Goal: Task Accomplishment & Management: Complete application form

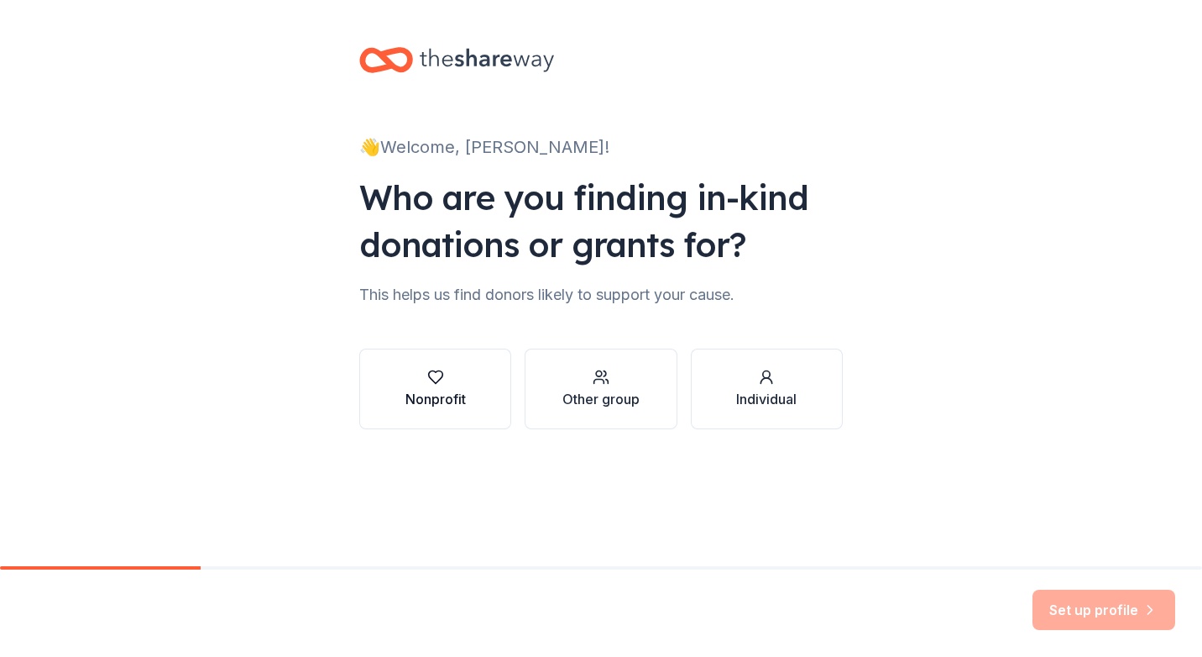
click at [451, 373] on div "button" at bounding box center [436, 377] width 60 height 17
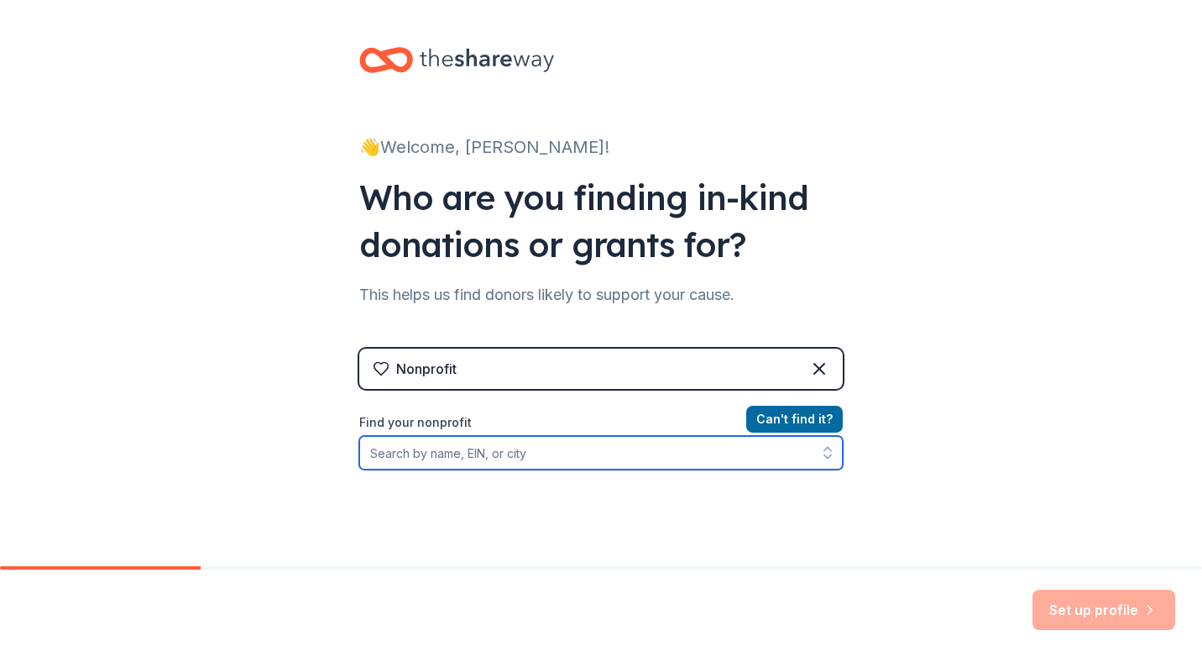
click at [570, 457] on input "Find your nonprofit" at bounding box center [601, 453] width 484 height 34
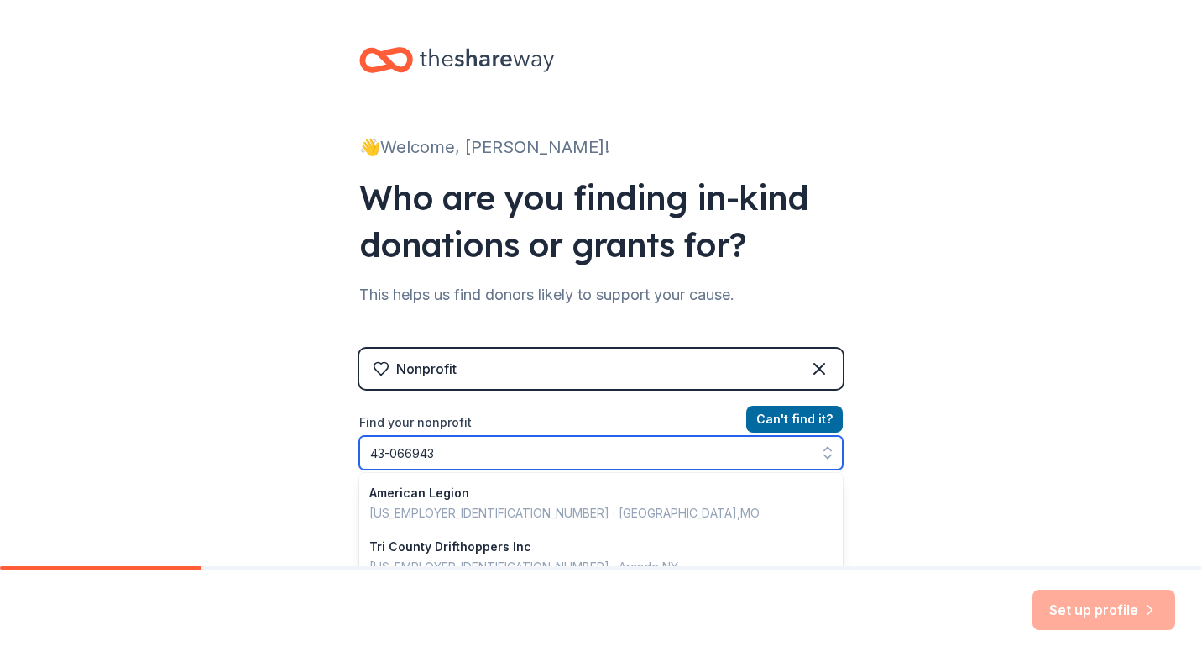
type input "[US_EMPLOYER_IDENTIFICATION_NUMBER]"
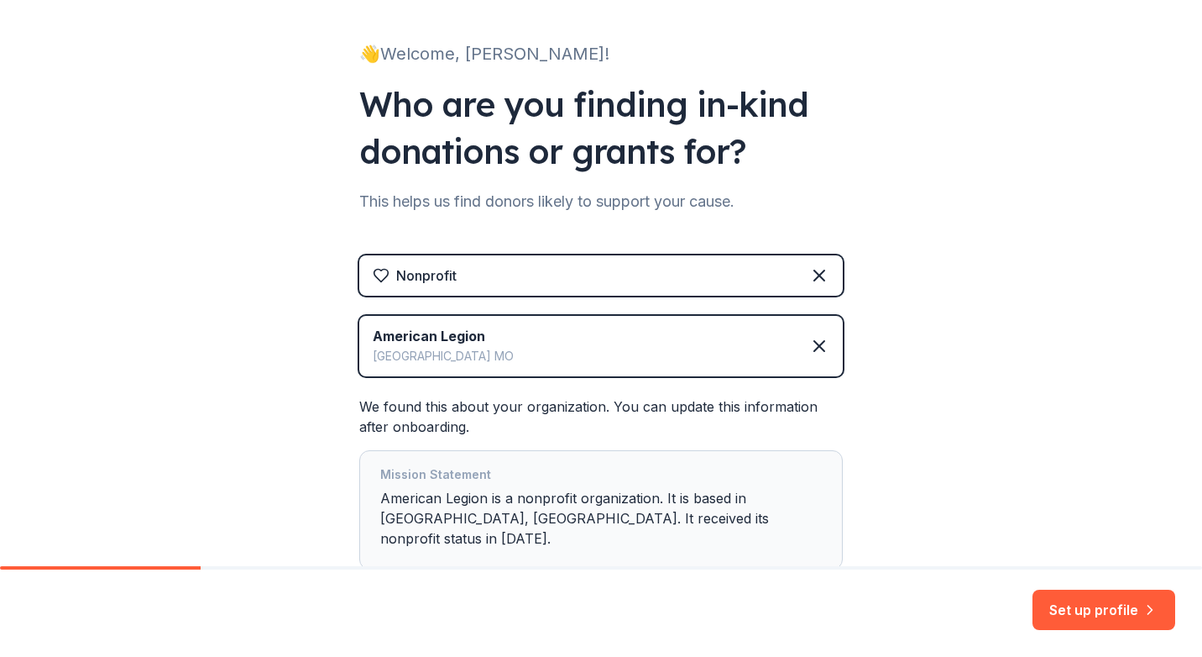
scroll to position [191, 0]
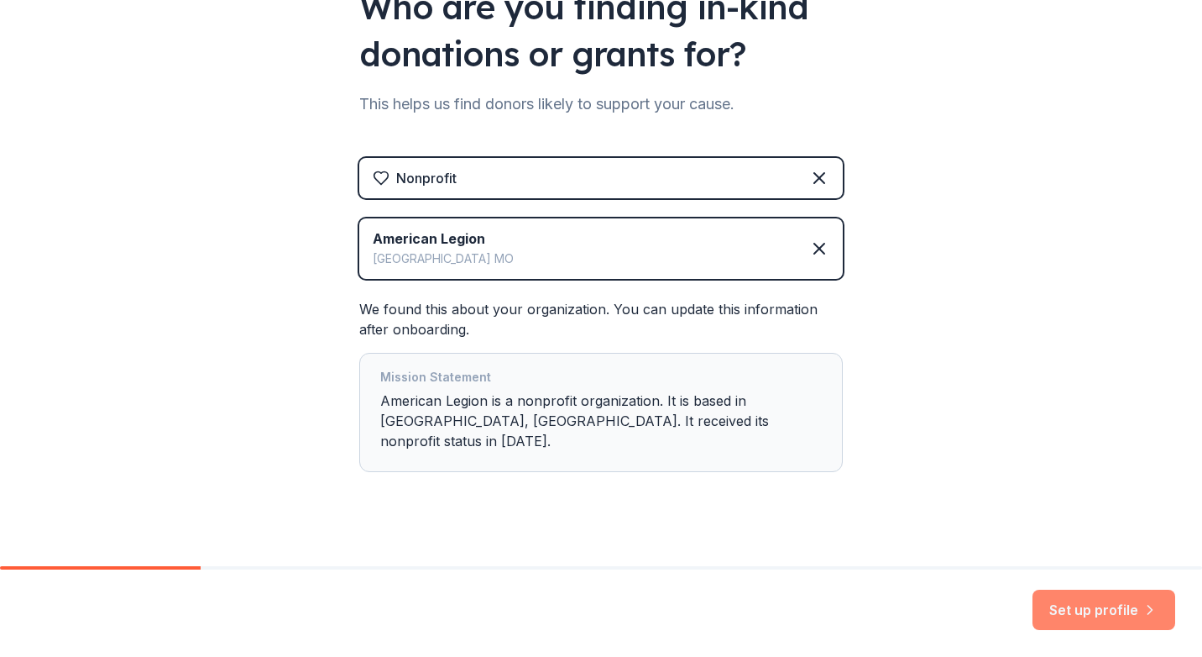
click at [1074, 612] on button "Set up profile" at bounding box center [1104, 609] width 143 height 40
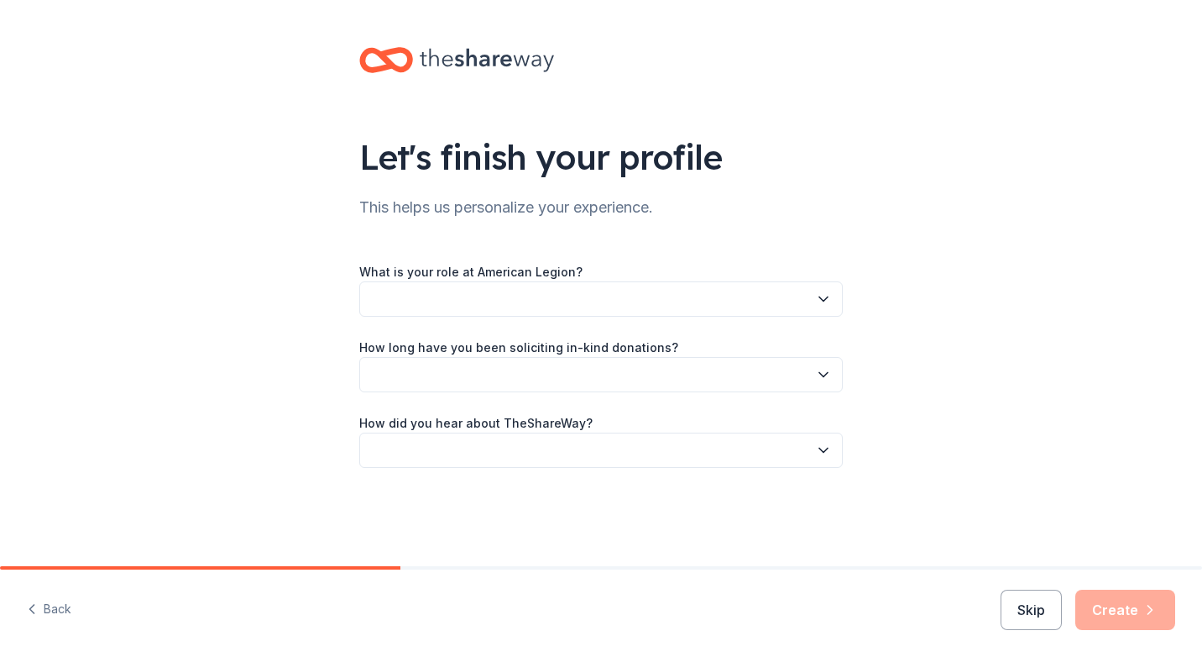
click at [563, 301] on button "button" at bounding box center [601, 298] width 484 height 35
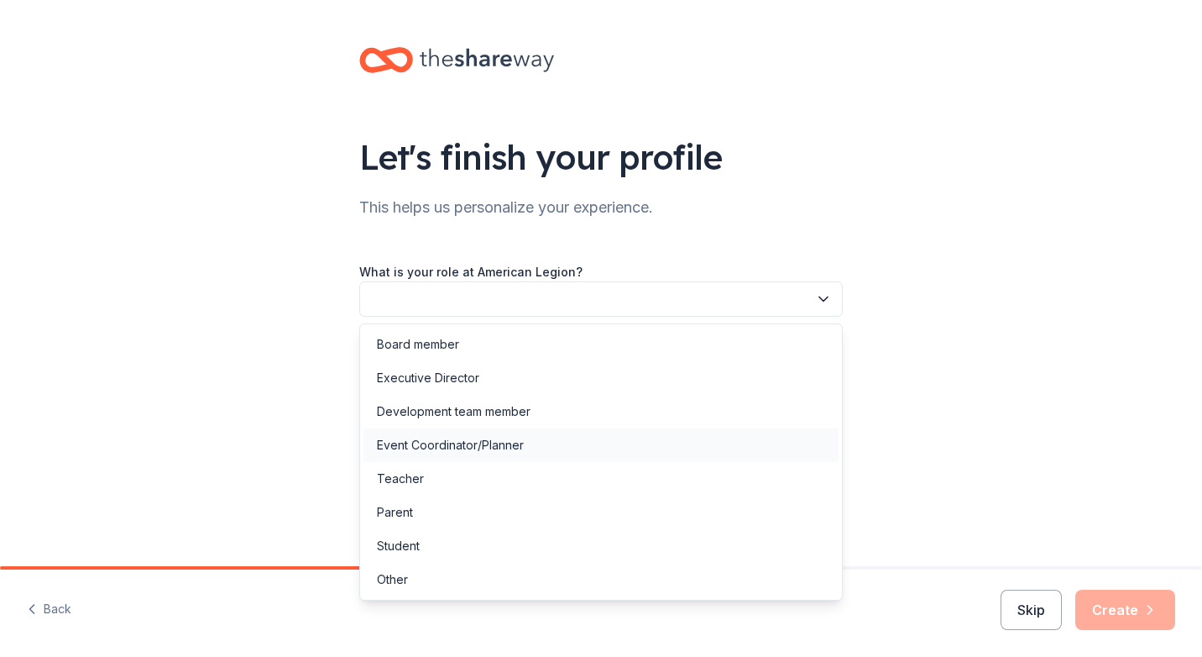
click at [444, 444] on div "Event Coordinator/Planner" at bounding box center [450, 445] width 147 height 20
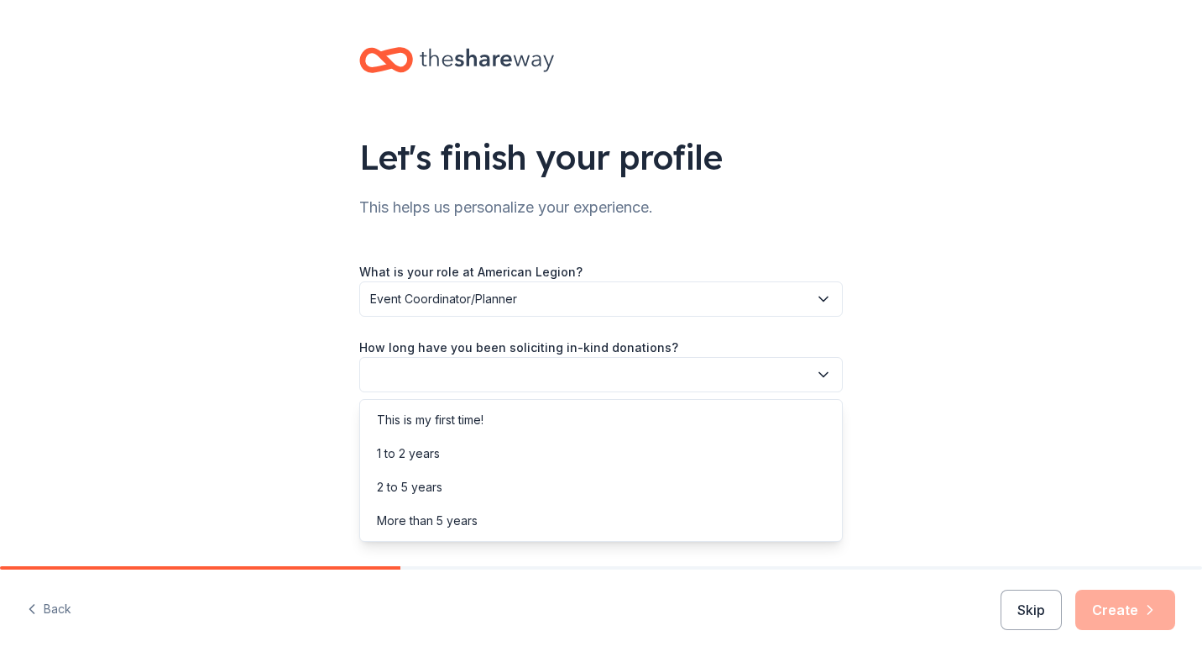
click at [437, 375] on button "button" at bounding box center [601, 374] width 484 height 35
click at [418, 423] on div "This is my first time!" at bounding box center [430, 420] width 107 height 20
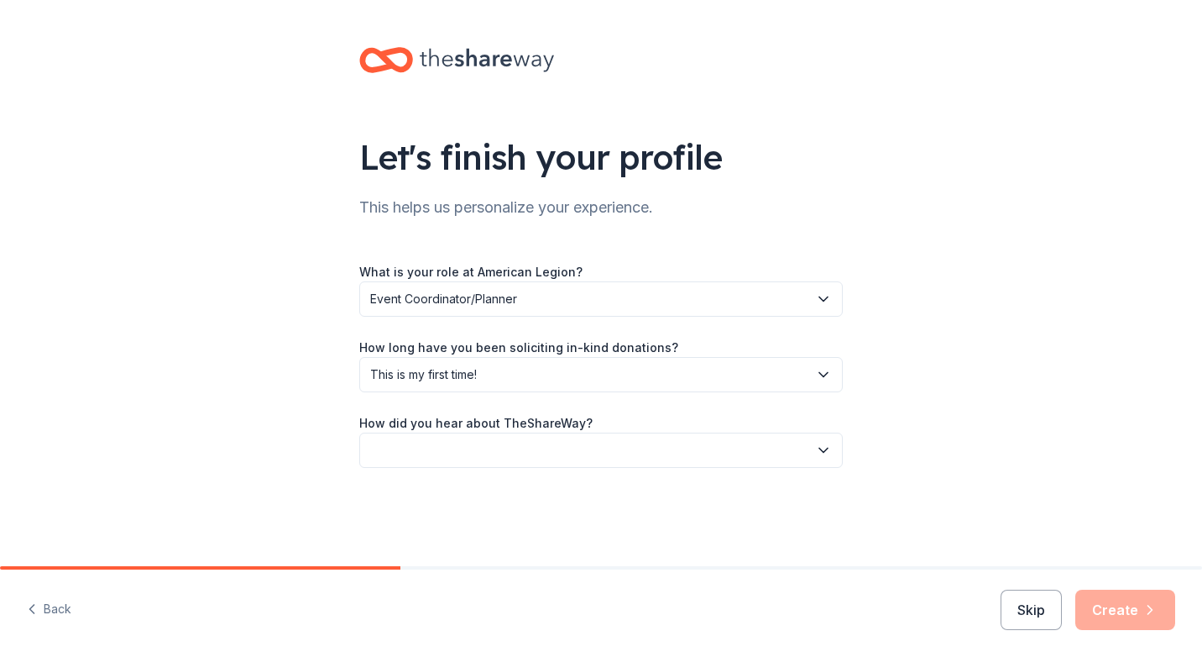
click at [418, 423] on label "How did you hear about TheShareWay?" at bounding box center [475, 423] width 233 height 17
click at [426, 435] on button "button" at bounding box center [601, 449] width 484 height 35
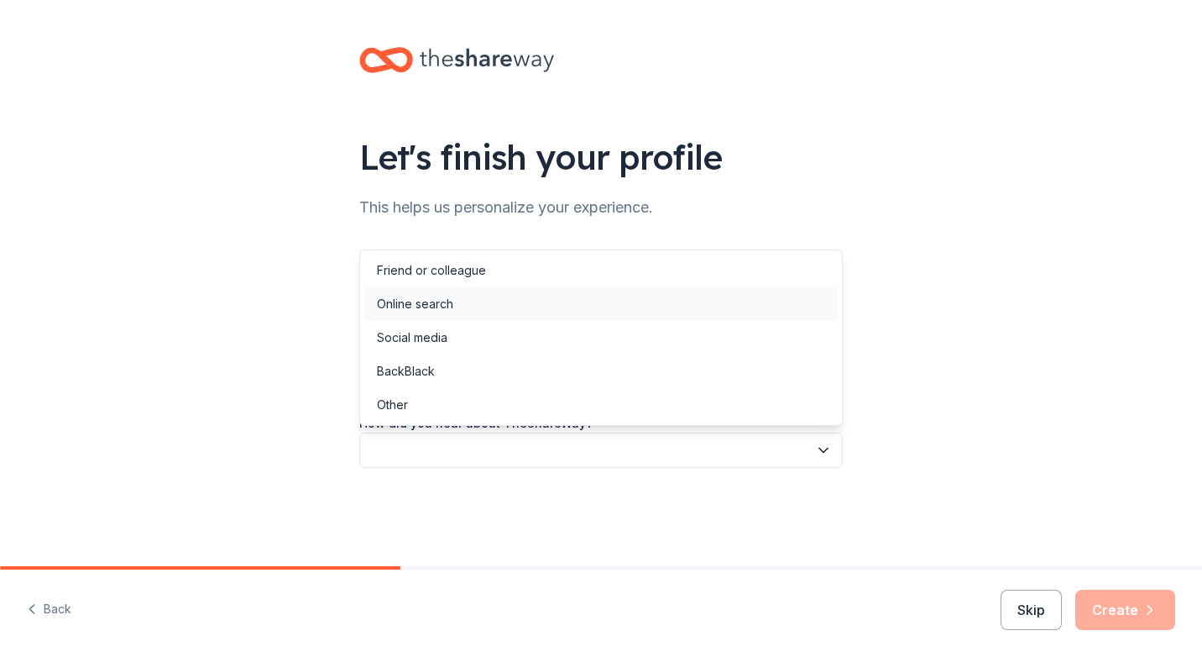
click at [391, 302] on div "Online search" at bounding box center [415, 304] width 76 height 20
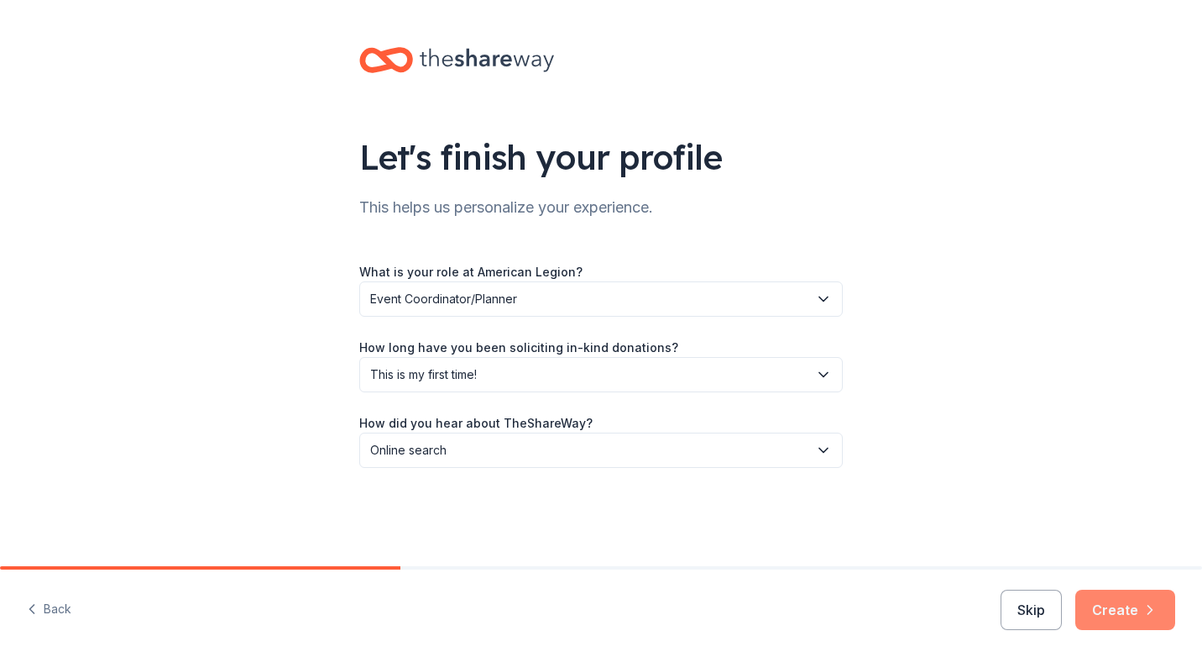
click at [1126, 609] on button "Create" at bounding box center [1126, 609] width 100 height 40
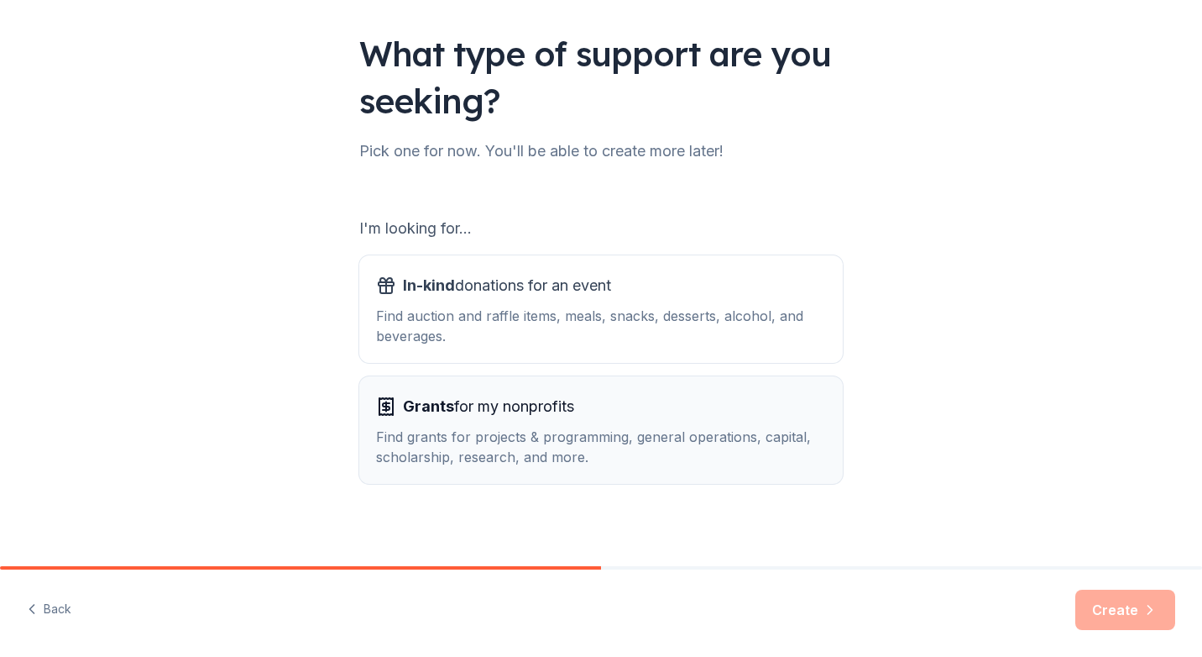
scroll to position [112, 0]
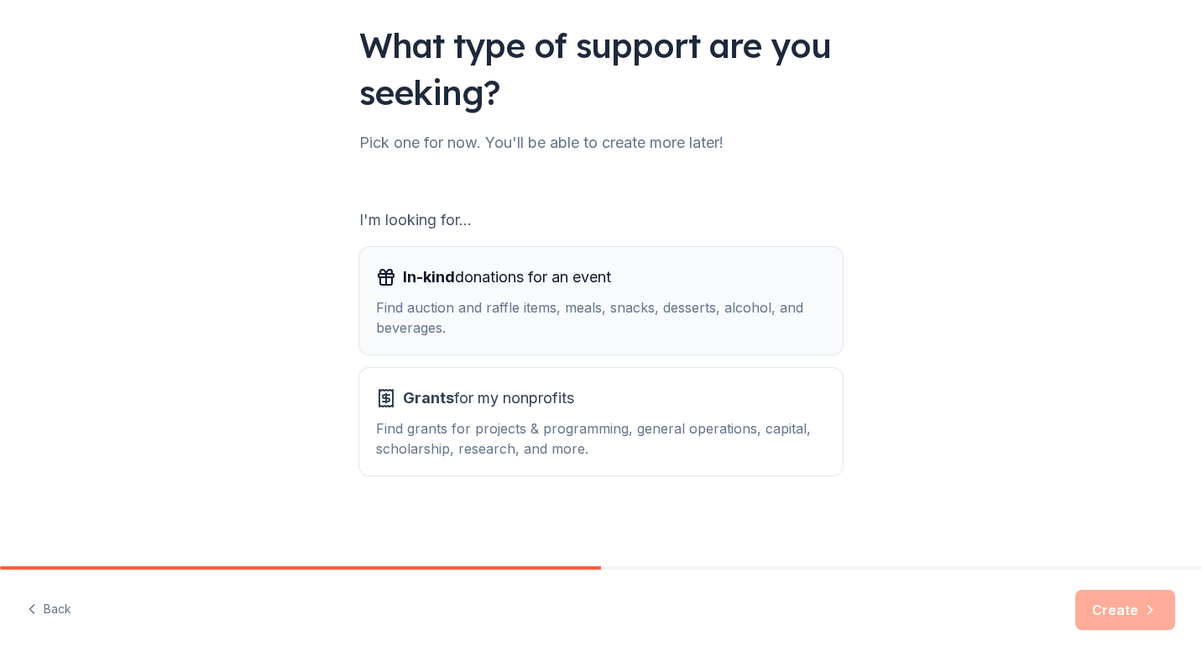
click at [535, 299] on div "Find auction and raffle items, meals, snacks, desserts, alcohol, and beverages." at bounding box center [601, 317] width 450 height 40
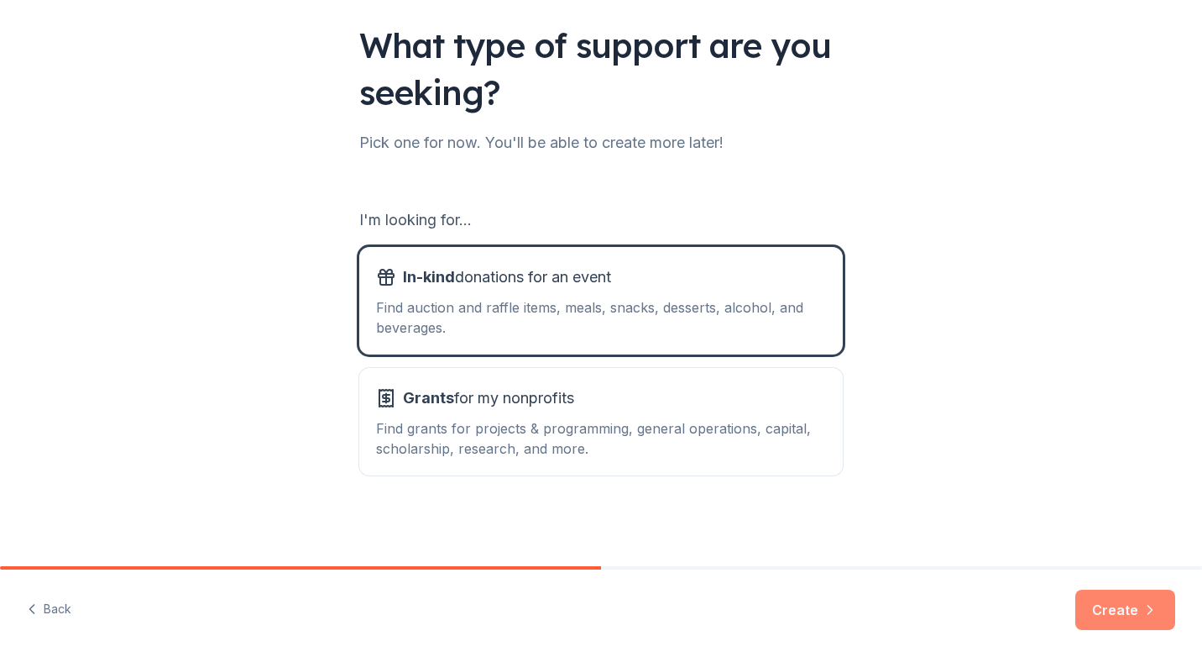
click at [1108, 616] on button "Create" at bounding box center [1126, 609] width 100 height 40
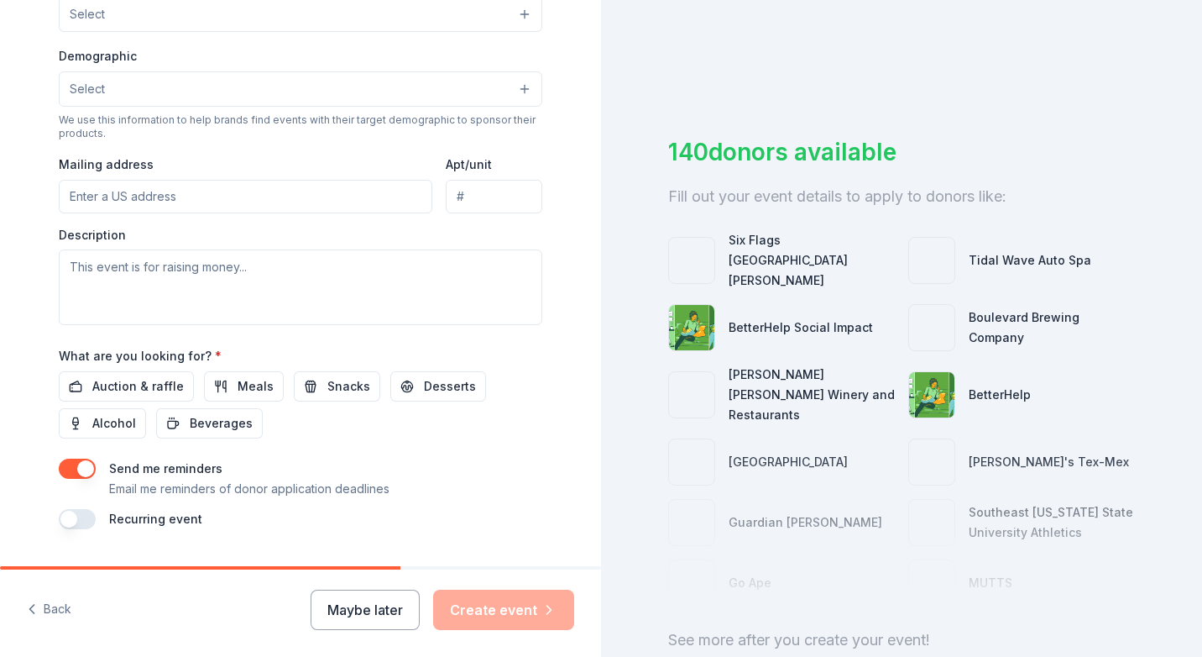
scroll to position [552, 0]
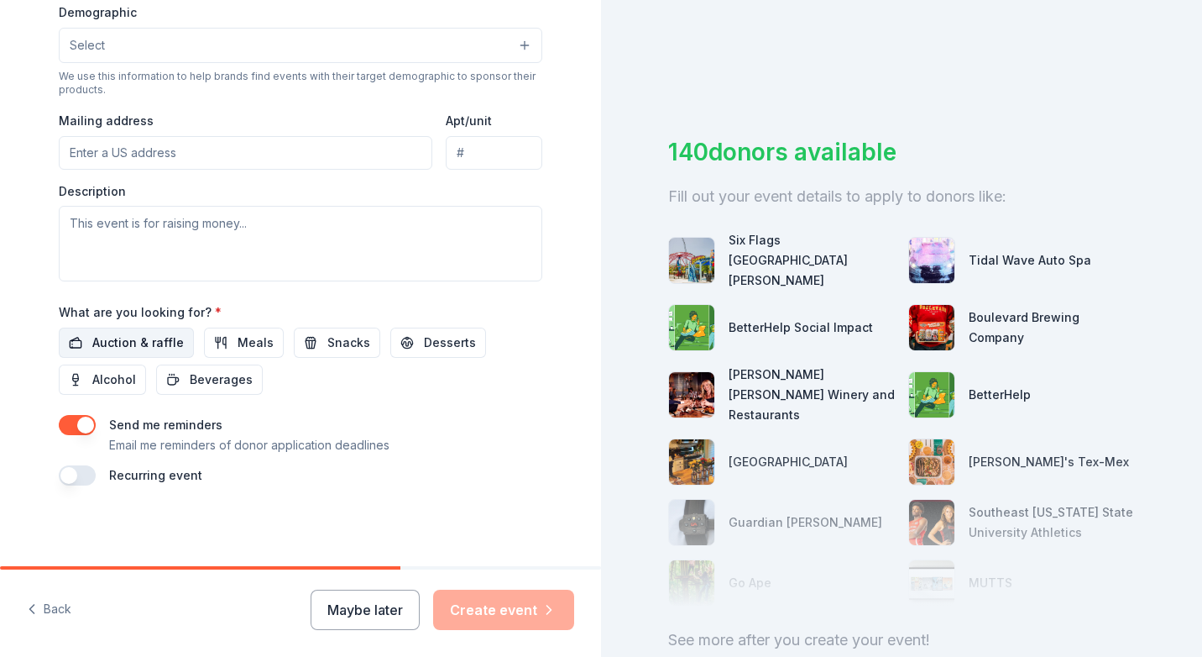
click at [118, 339] on span "Auction & raffle" at bounding box center [138, 343] width 92 height 20
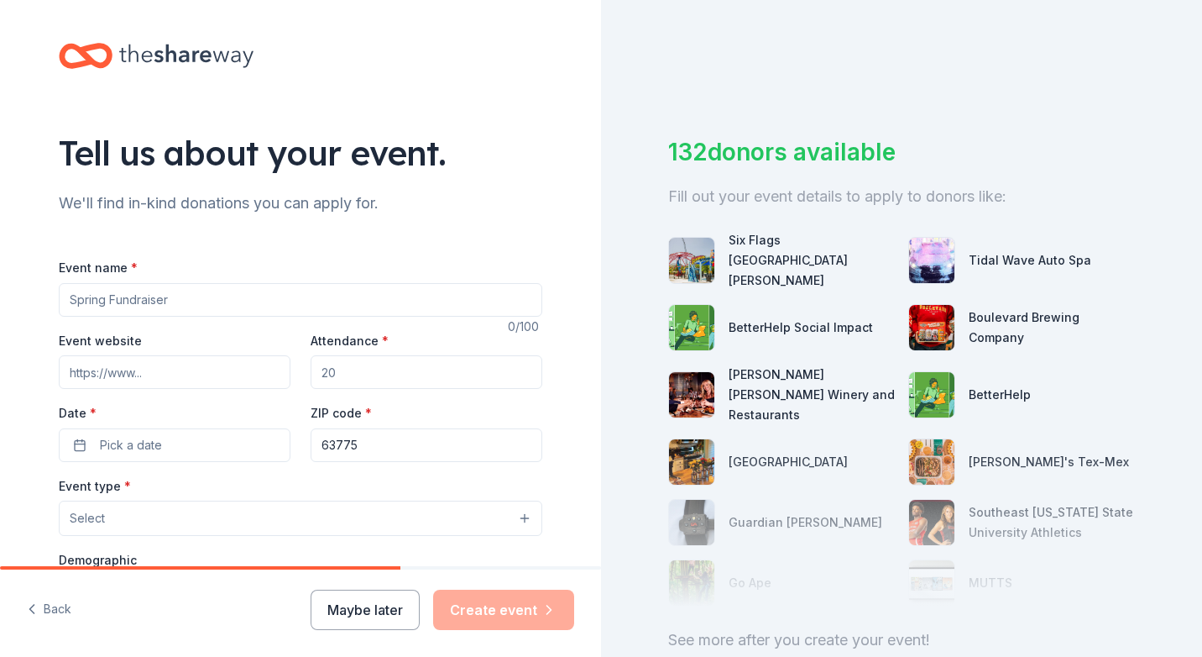
scroll to position [0, 0]
